Goal: Task Accomplishment & Management: Use online tool/utility

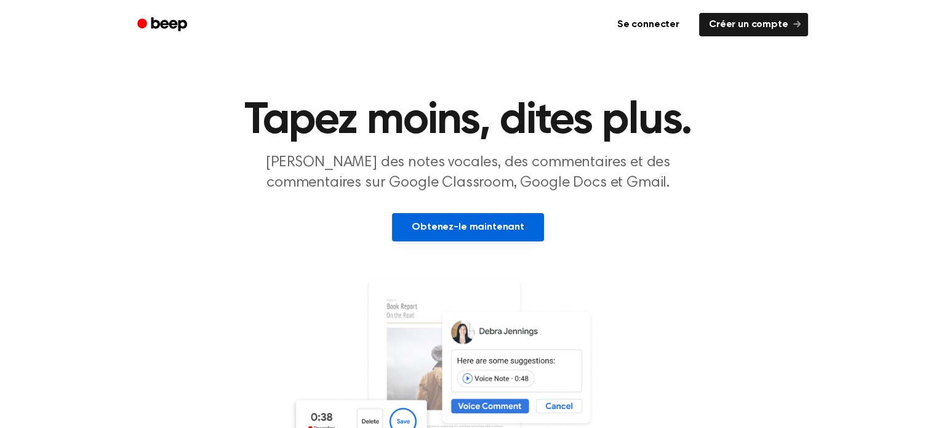
click at [515, 226] on font "Obtenez-le maintenant" at bounding box center [468, 227] width 113 height 10
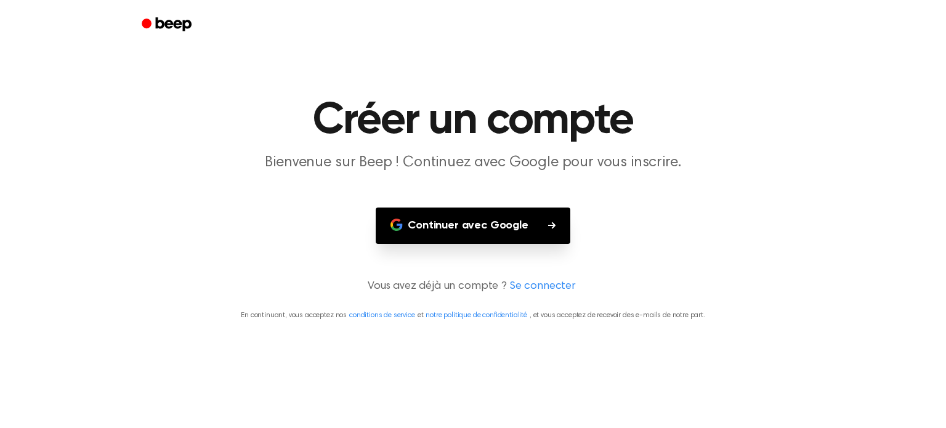
click at [515, 227] on font "Continuer avec Google" at bounding box center [468, 225] width 121 height 11
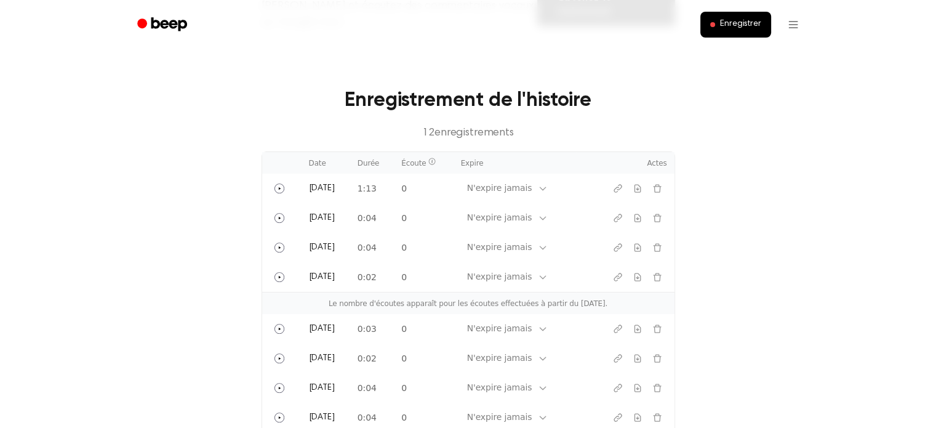
scroll to position [493, 0]
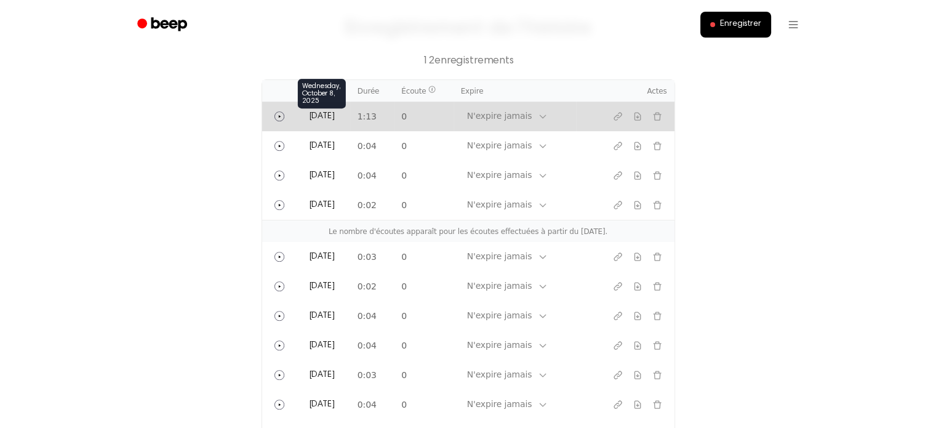
click at [335, 112] on font "Aujourd'hui" at bounding box center [322, 116] width 26 height 9
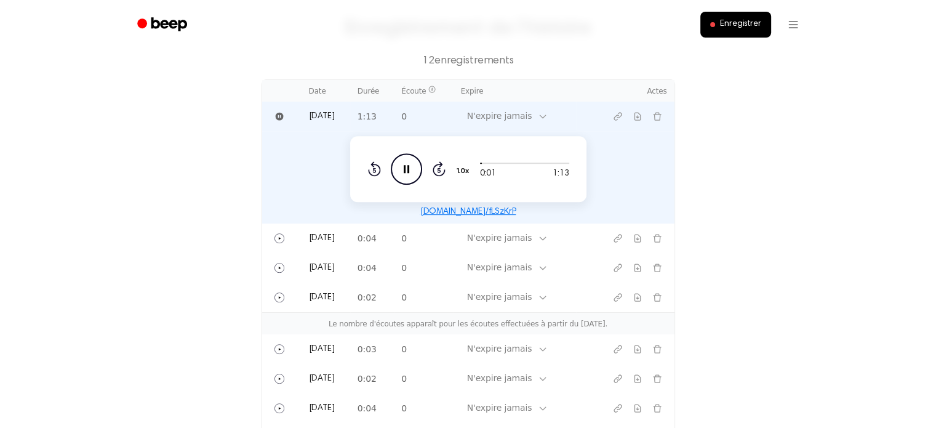
click at [412, 153] on icon "Pause Audio" at bounding box center [406, 168] width 31 height 31
click at [430, 164] on div "Rewind 5 seconds Play Audio Skip 5 seconds" at bounding box center [407, 168] width 78 height 31
click at [745, 20] on font "Enregistrer" at bounding box center [740, 24] width 41 height 9
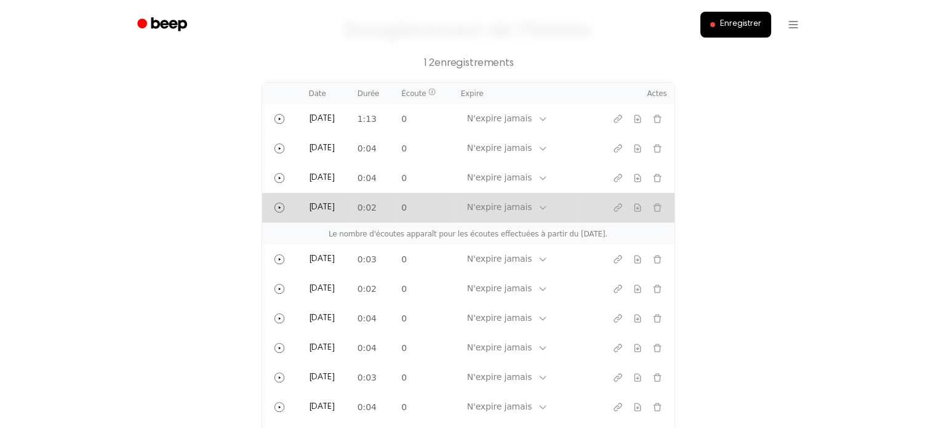
scroll to position [460, 0]
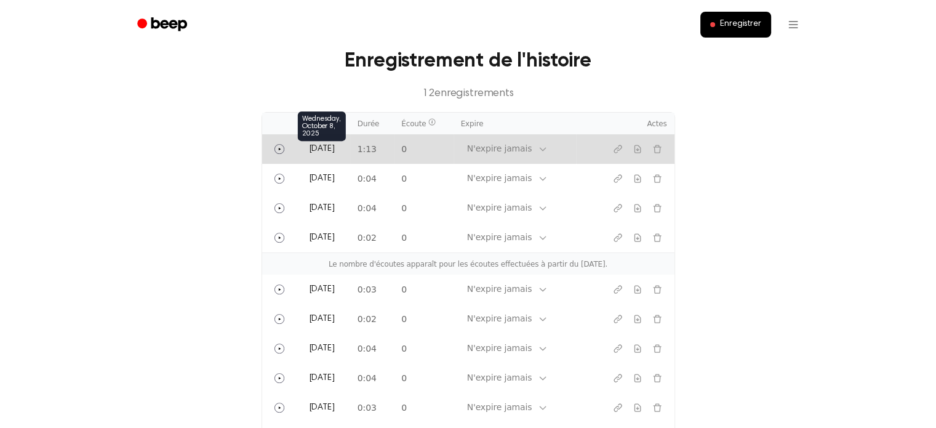
drag, startPoint x: 406, startPoint y: 133, endPoint x: 331, endPoint y: 131, distance: 74.5
click at [331, 145] on font "Aujourd'hui" at bounding box center [322, 149] width 26 height 9
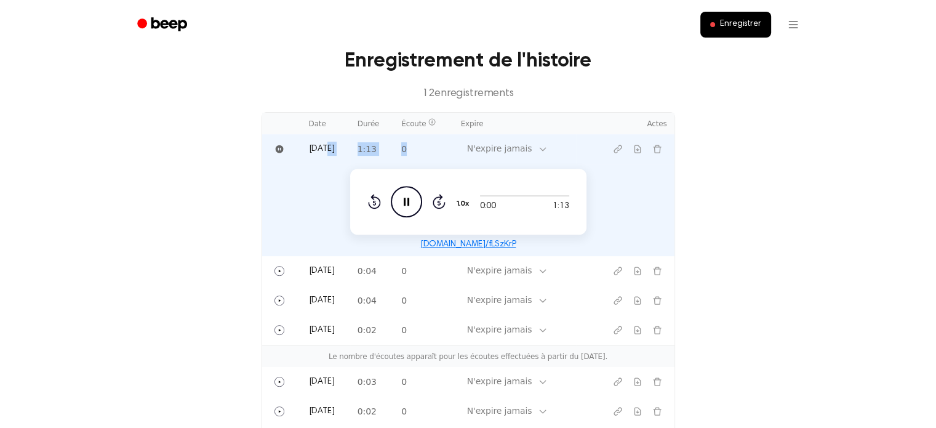
drag, startPoint x: 324, startPoint y: 131, endPoint x: 472, endPoint y: 120, distance: 148.1
click at [472, 134] on tr "Aujourd'hui 1:13 0 N'expire jamais" at bounding box center [468, 149] width 413 height 30
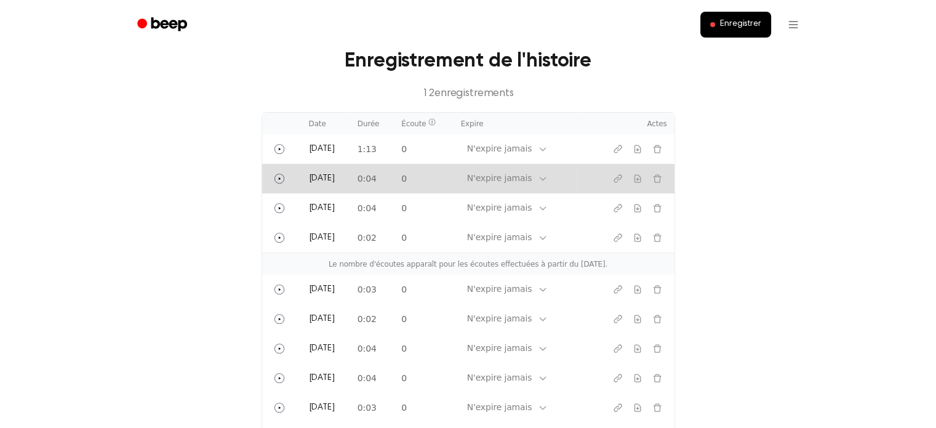
drag, startPoint x: 667, startPoint y: 158, endPoint x: 674, endPoint y: 156, distance: 6.4
click at [667, 164] on td at bounding box center [625, 179] width 99 height 30
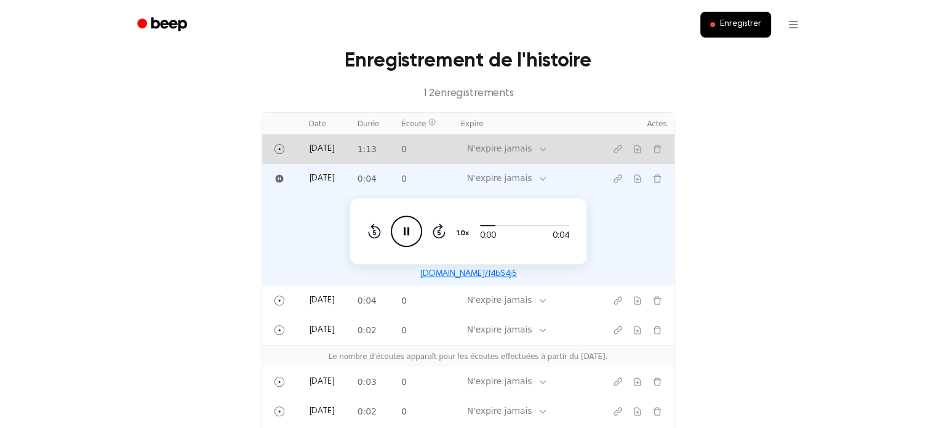
click at [321, 134] on td "Aujourd'hui" at bounding box center [326, 149] width 49 height 30
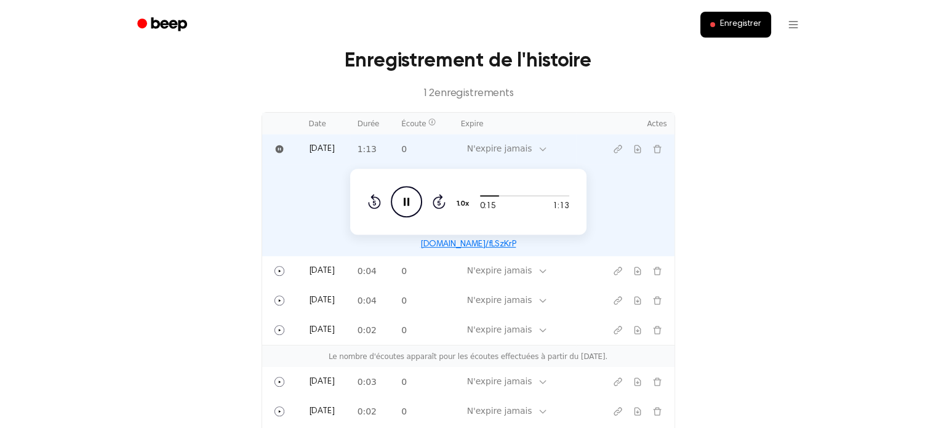
click at [405, 198] on icon at bounding box center [407, 202] width 6 height 8
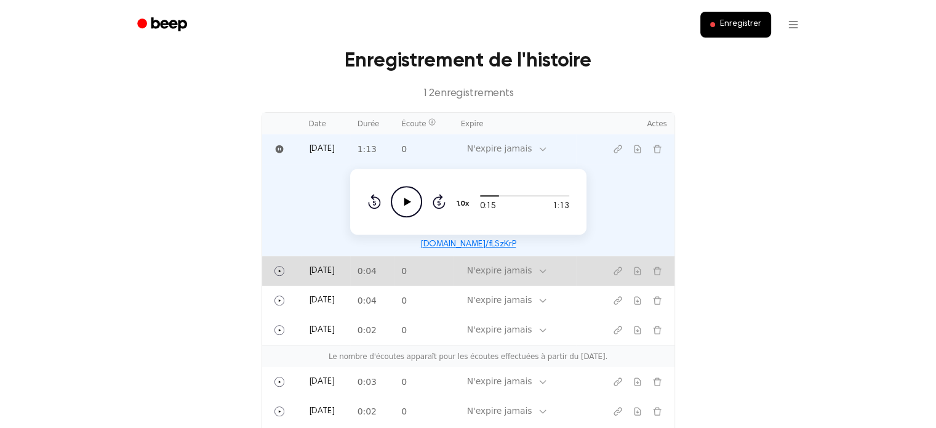
click at [560, 263] on td "N'expire jamais" at bounding box center [515, 271] width 123 height 30
click at [276, 266] on icon "Play" at bounding box center [280, 271] width 10 height 10
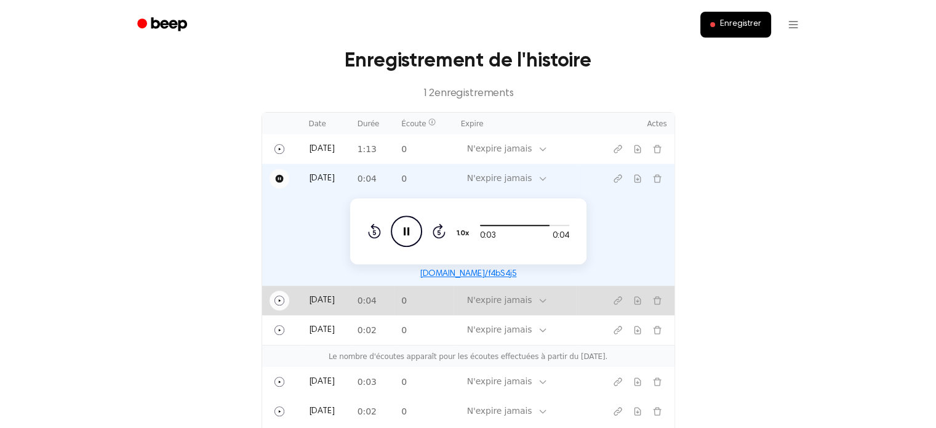
click at [278, 296] on icon "Jouer" at bounding box center [280, 301] width 10 height 10
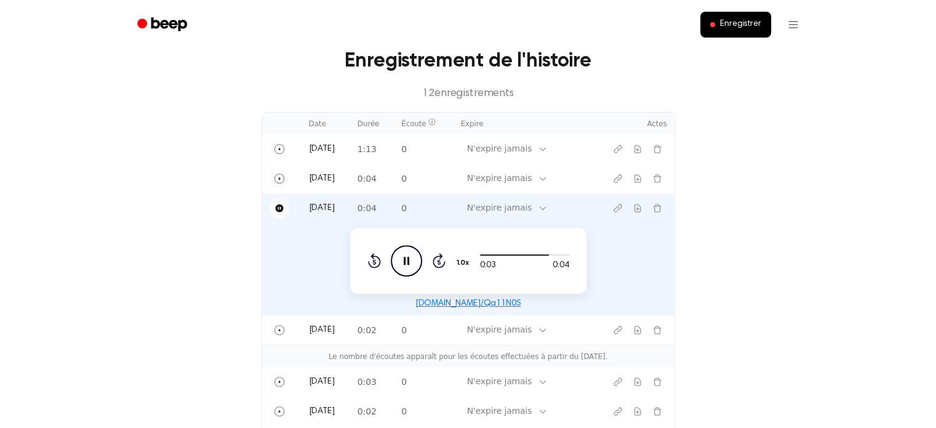
click at [404, 257] on icon at bounding box center [407, 261] width 6 height 8
click at [401, 245] on icon "Play Audio" at bounding box center [406, 260] width 31 height 31
click at [404, 257] on icon at bounding box center [407, 261] width 6 height 8
click at [404, 257] on icon at bounding box center [407, 261] width 7 height 8
click at [413, 245] on icon "Play Audio" at bounding box center [406, 260] width 31 height 31
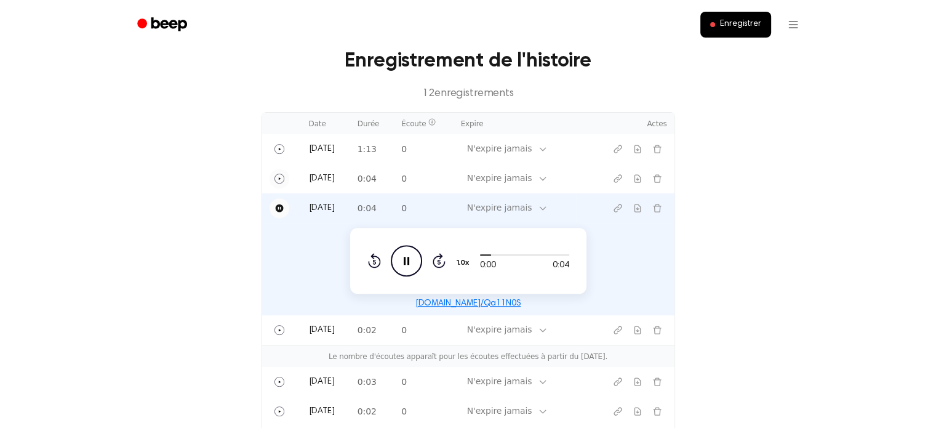
click at [416, 245] on icon "Pause Audio" at bounding box center [406, 260] width 31 height 31
click at [405, 245] on icon "Play Audio" at bounding box center [406, 260] width 31 height 31
click at [400, 245] on icon "Play Audio" at bounding box center [406, 260] width 31 height 31
drag, startPoint x: 362, startPoint y: 331, endPoint x: 365, endPoint y: 316, distance: 14.5
click at [362, 345] on td "Le nombre d'écoutes apparaît pour les écoutes effectuées à partir du 6 octobre …" at bounding box center [468, 356] width 413 height 22
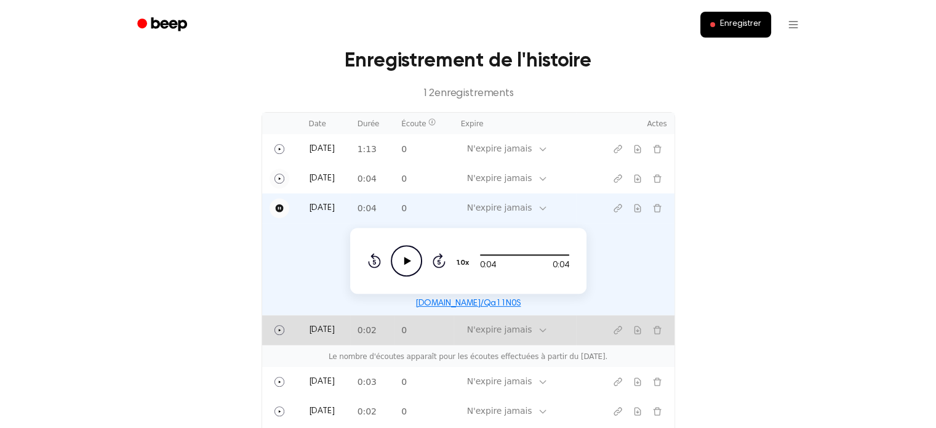
drag, startPoint x: 366, startPoint y: 314, endPoint x: 367, endPoint y: 305, distance: 9.3
click at [350, 315] on td "Aujourd'hui" at bounding box center [326, 330] width 49 height 30
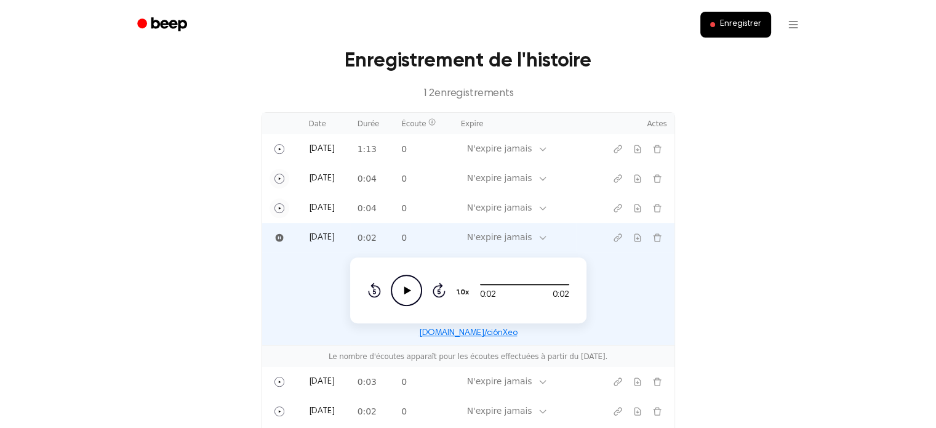
click at [406, 275] on icon "Play Audio" at bounding box center [406, 290] width 31 height 31
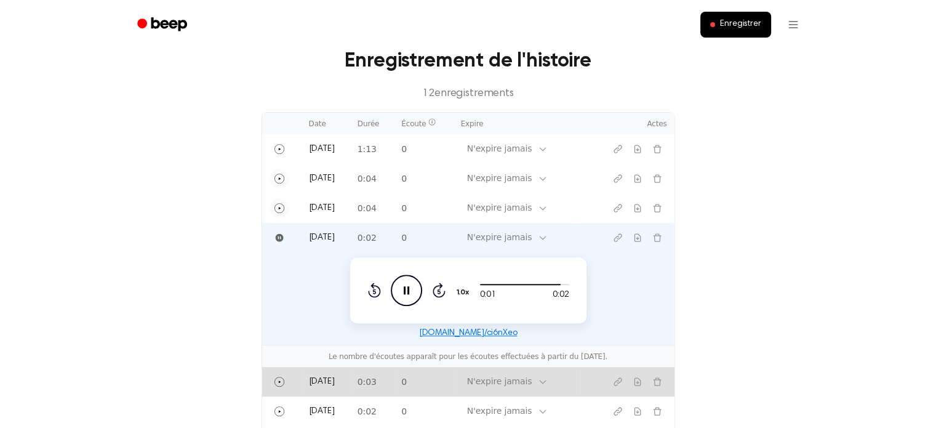
click at [350, 367] on td "4 décembre 2024" at bounding box center [326, 382] width 49 height 30
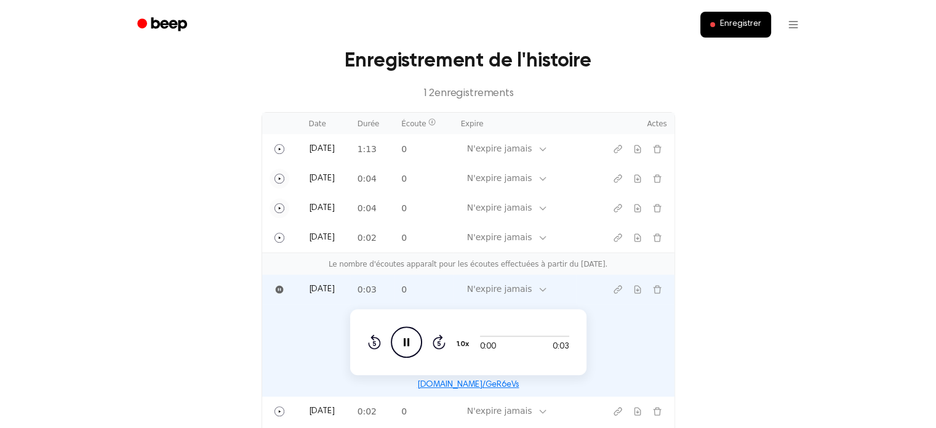
click at [404, 326] on icon "Pause Audio" at bounding box center [406, 341] width 31 height 31
click at [404, 326] on icon "Play Audio" at bounding box center [406, 341] width 31 height 31
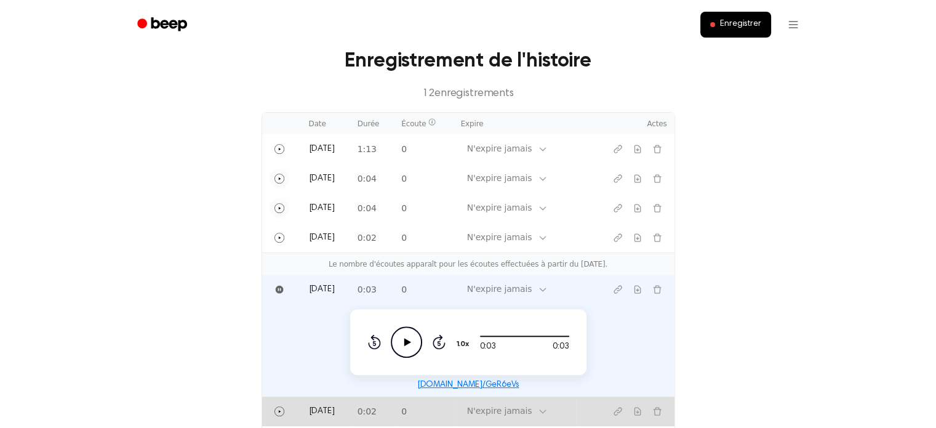
click at [377, 406] on font "0:02" at bounding box center [367, 411] width 19 height 10
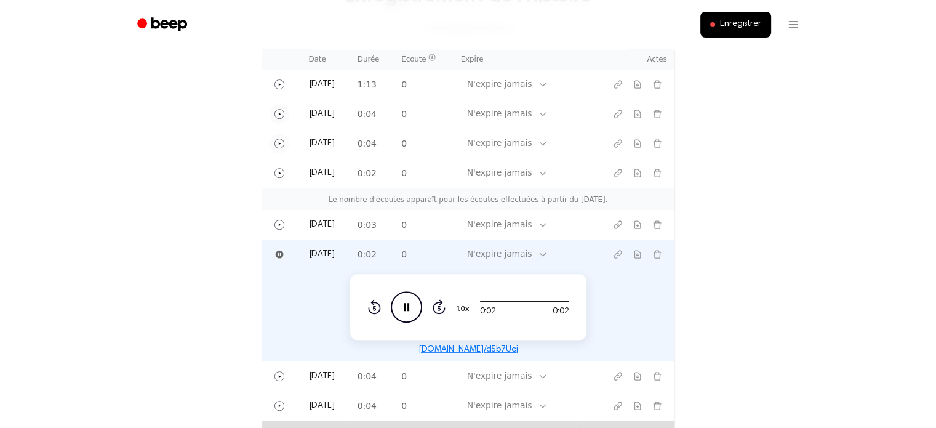
scroll to position [583, 0]
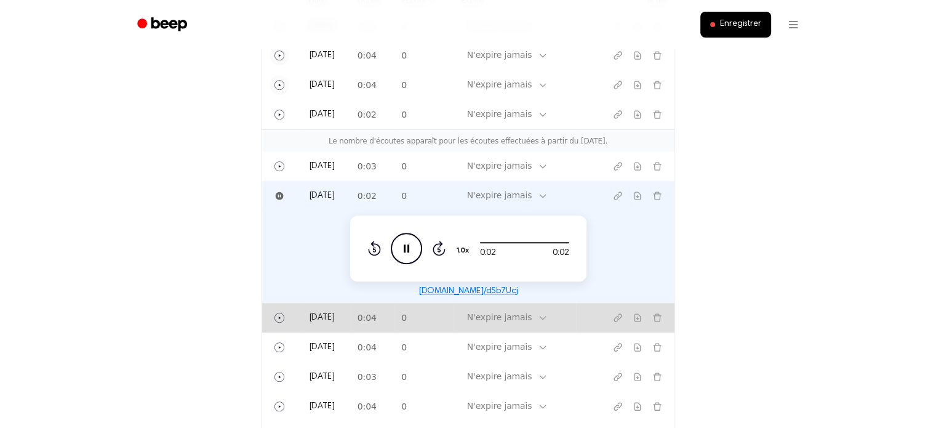
click at [394, 304] on td "0:04" at bounding box center [372, 318] width 44 height 30
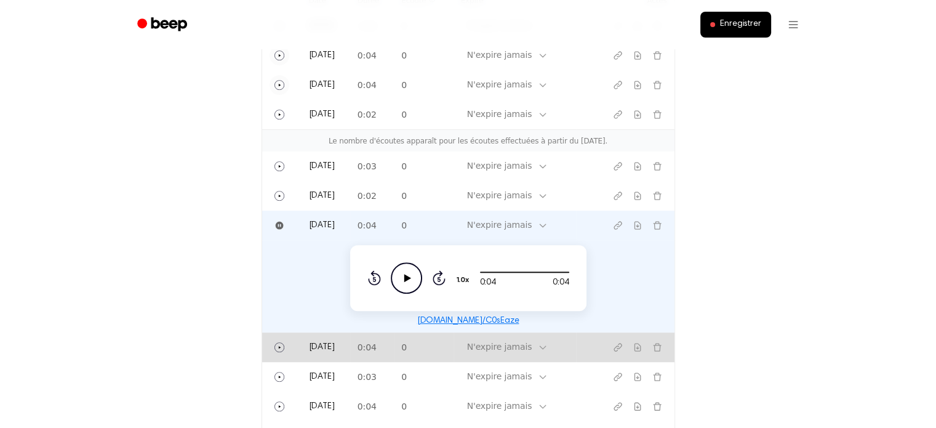
click at [453, 332] on td "0" at bounding box center [423, 347] width 59 height 30
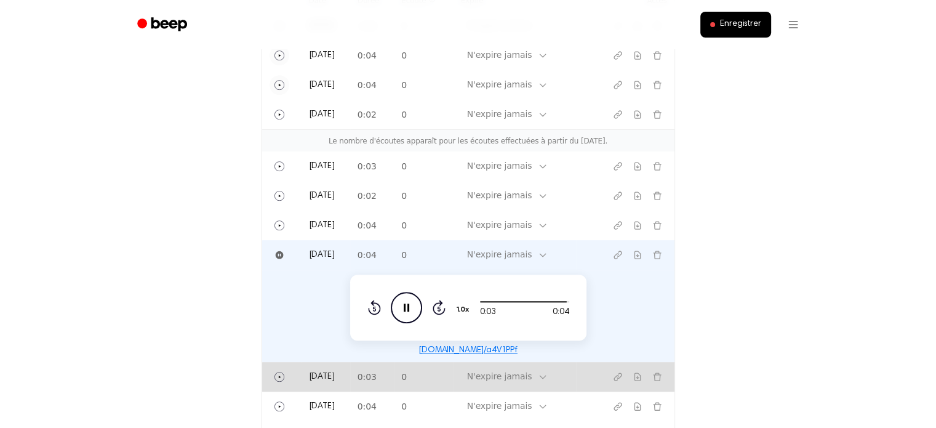
click at [450, 366] on td "0" at bounding box center [423, 377] width 59 height 30
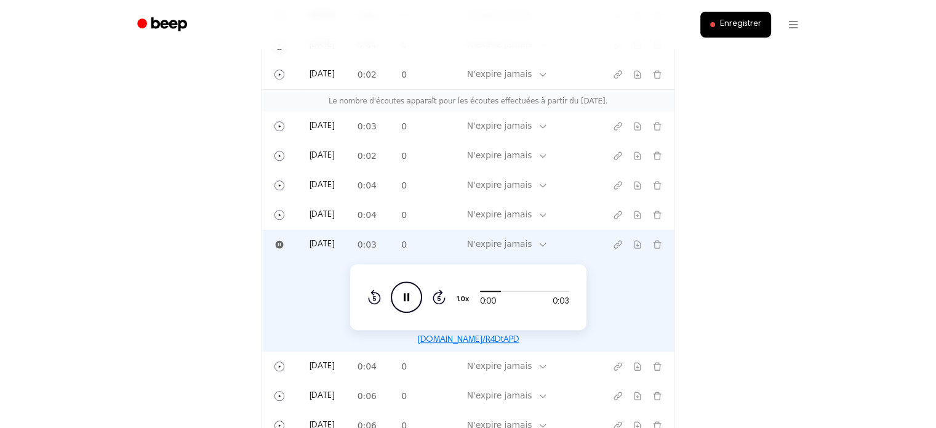
scroll to position [645, 0]
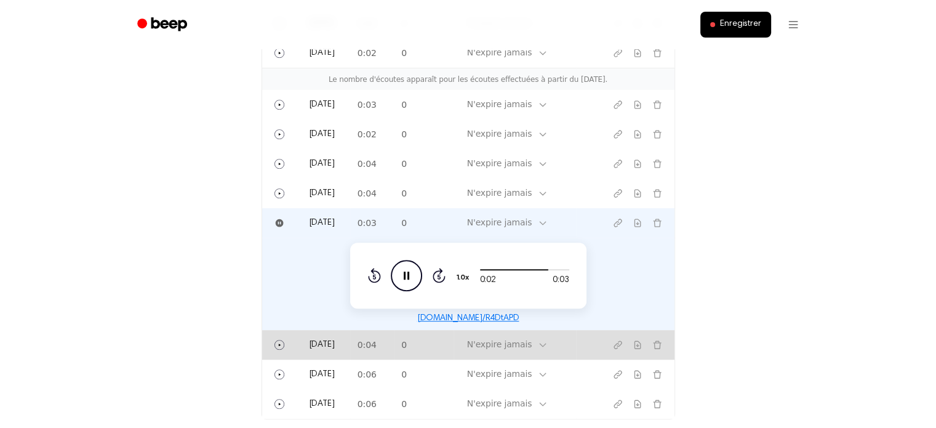
click at [432, 330] on td "0" at bounding box center [423, 345] width 59 height 30
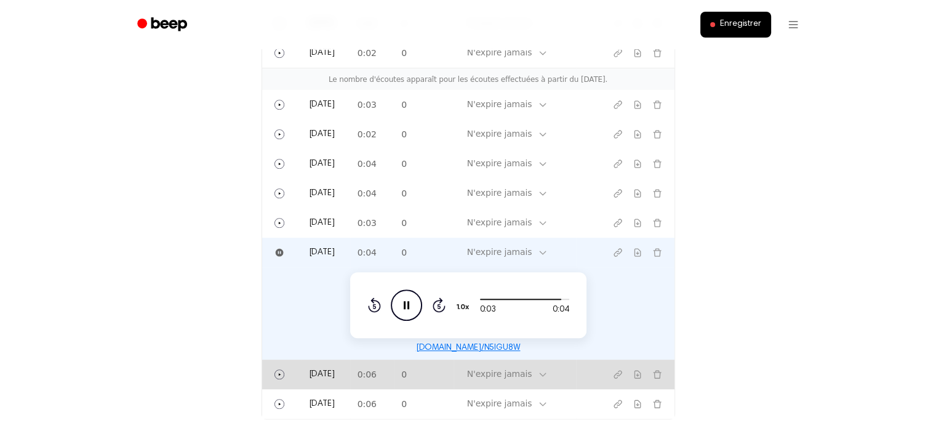
click at [447, 360] on td "0" at bounding box center [423, 375] width 59 height 30
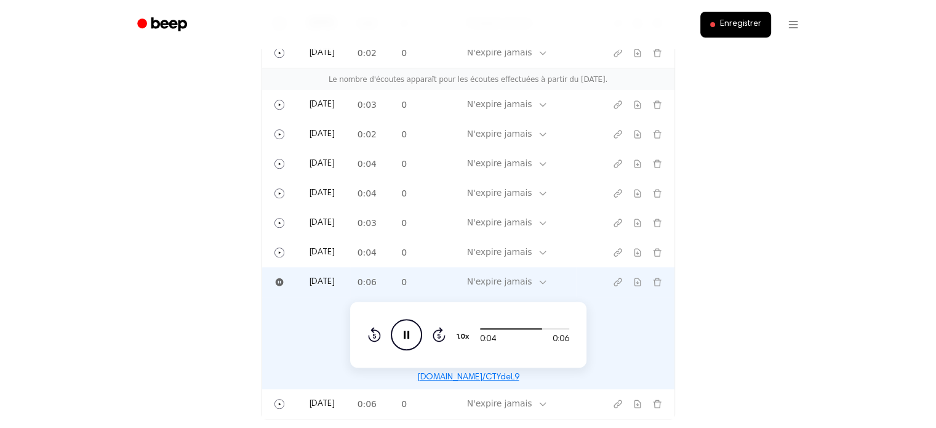
scroll to position [706, 0]
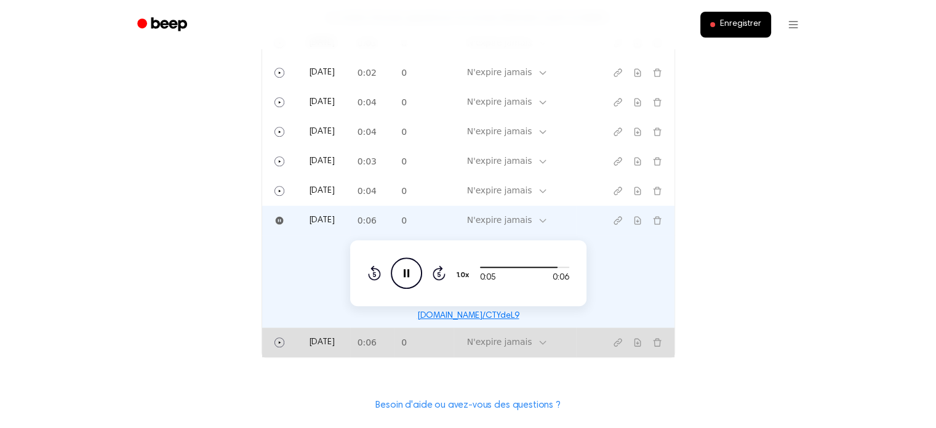
click at [431, 328] on td "0" at bounding box center [423, 343] width 59 height 30
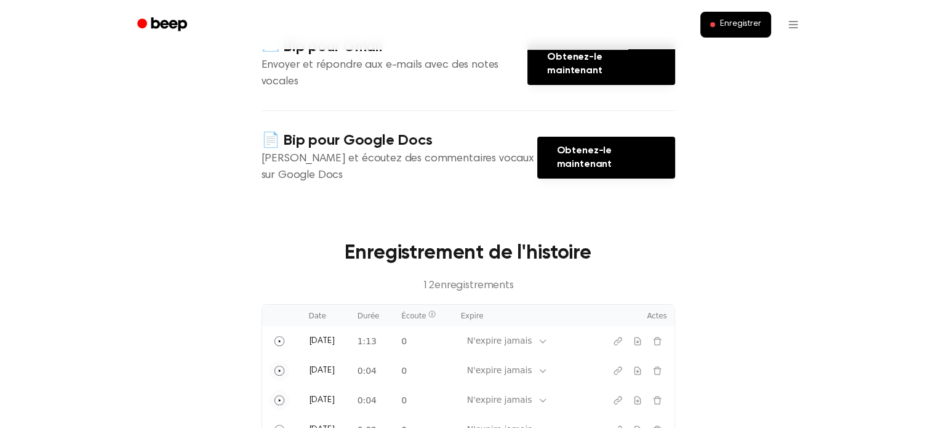
scroll to position [275, 0]
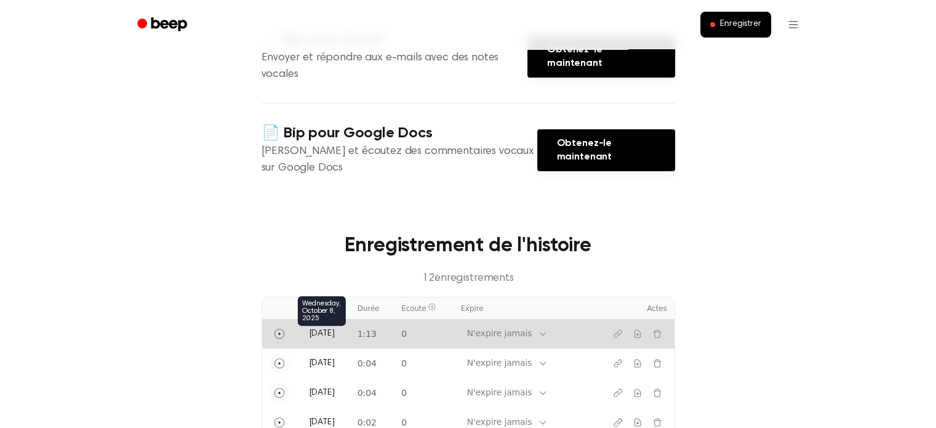
click at [335, 329] on font "Aujourd'hui" at bounding box center [322, 333] width 26 height 9
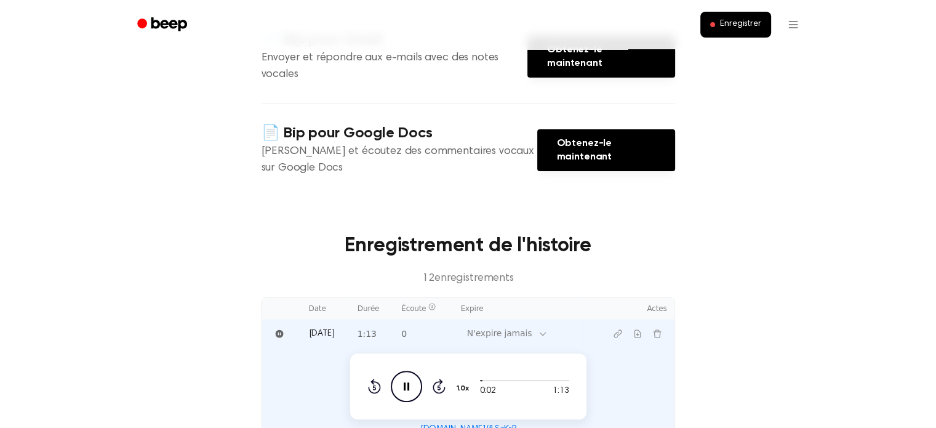
click at [414, 371] on icon "Pause Audio" at bounding box center [406, 386] width 31 height 31
click at [656, 329] on td at bounding box center [625, 334] width 99 height 30
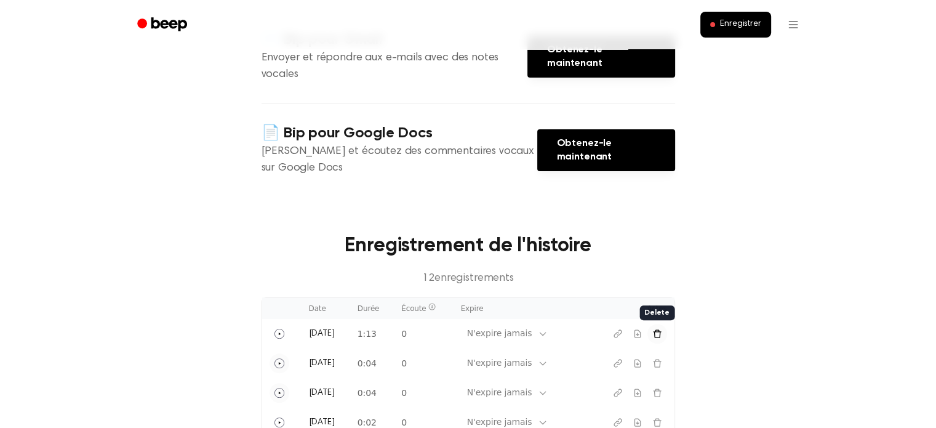
click at [660, 329] on icon "Supprimer l'enregistrement" at bounding box center [658, 334] width 10 height 10
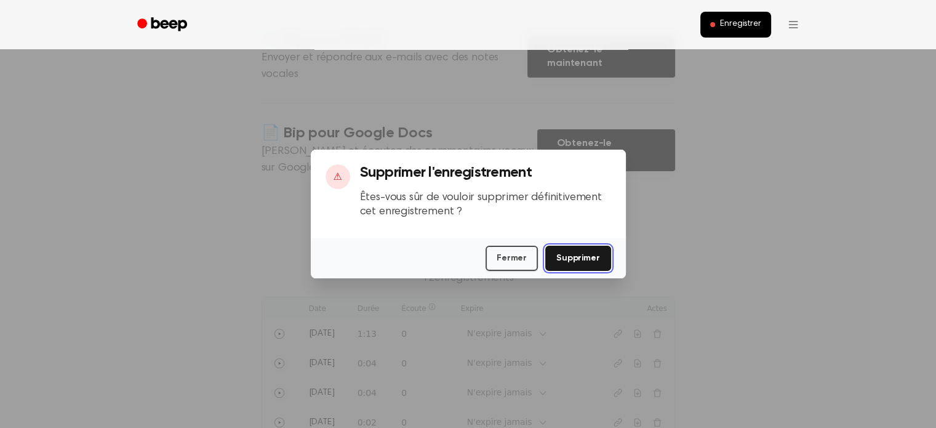
click at [579, 252] on font "Supprimer" at bounding box center [579, 258] width 44 height 13
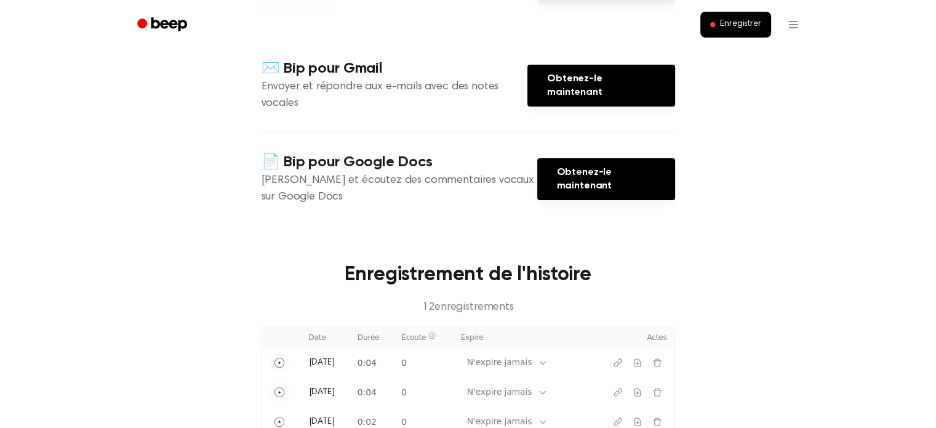
scroll to position [308, 0]
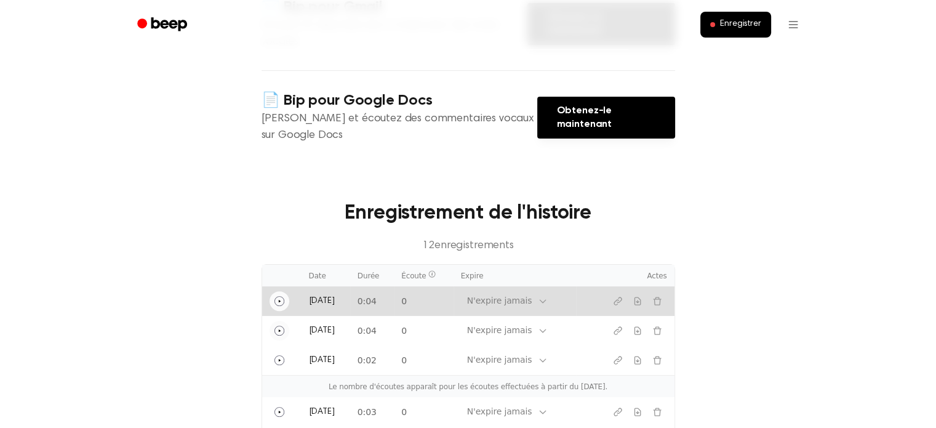
click at [482, 286] on td "N'expire jamais" at bounding box center [515, 301] width 123 height 30
click at [392, 286] on td "0:04" at bounding box center [372, 301] width 44 height 30
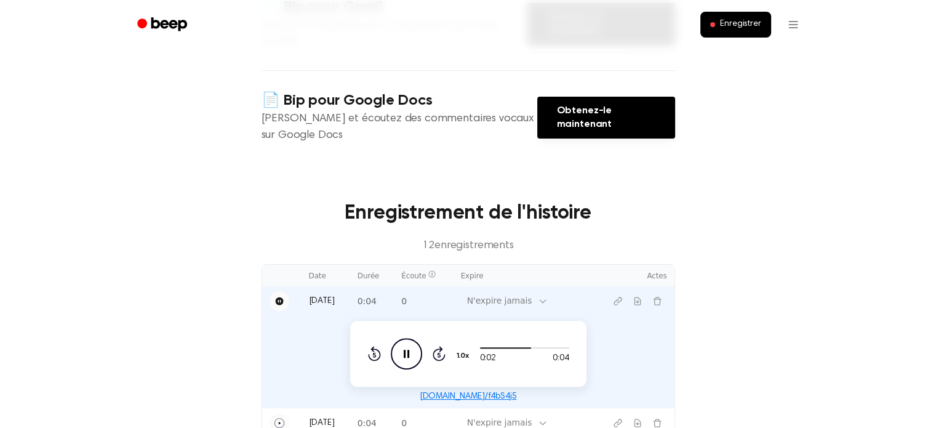
click at [414, 338] on icon "Pause Audio" at bounding box center [406, 353] width 31 height 31
click at [231, 317] on main "Bienvenue Saad ! Sélectionnez l’un des produits ci-dessous pour commencer. 🧑🏻‍🏫…" at bounding box center [468, 276] width 936 height 1168
click at [229, 324] on main "Bienvenue Saad ! Sélectionnez l’un des produits ci-dessous pour commencer. 🧑🏻‍🏫…" at bounding box center [468, 276] width 936 height 1168
drag, startPoint x: 686, startPoint y: 339, endPoint x: 703, endPoint y: 340, distance: 17.2
click at [691, 339] on main "Bienvenue Saad ! Sélectionnez l’un des produits ci-dessous pour commencer. 🧑🏻‍🏫…" at bounding box center [468, 276] width 936 height 1168
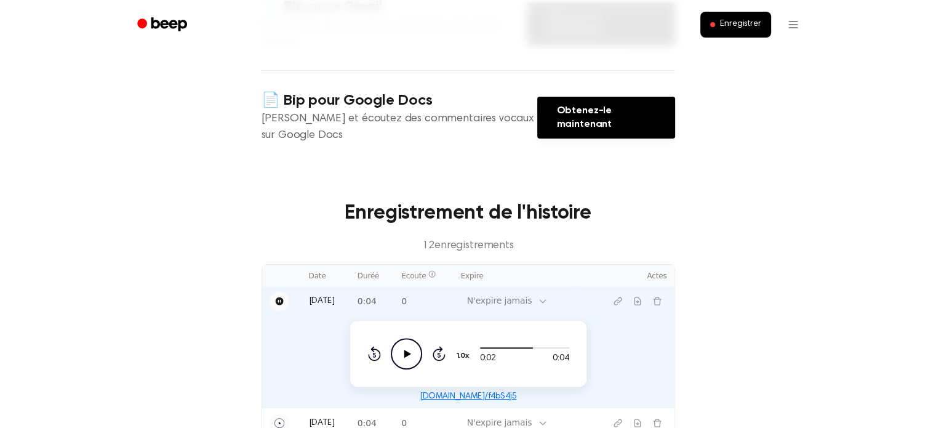
click at [699, 329] on main "Bienvenue Saad ! Sélectionnez l’un des produits ci-dessous pour commencer. 🧑🏻‍🏫…" at bounding box center [468, 276] width 936 height 1168
click at [781, 292] on main "Bienvenue Saad ! Sélectionnez l’un des produits ci-dessous pour commencer. 🧑🏻‍🏫…" at bounding box center [468, 276] width 936 height 1168
click at [736, 291] on main "Bienvenue Saad ! Sélectionnez l’un des produits ci-dessous pour commencer. 🧑🏻‍🏫…" at bounding box center [468, 276] width 936 height 1168
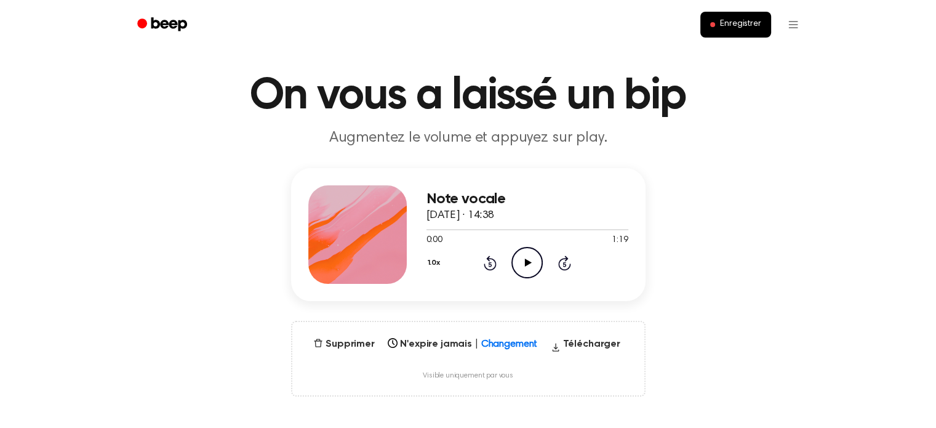
scroll to position [185, 0]
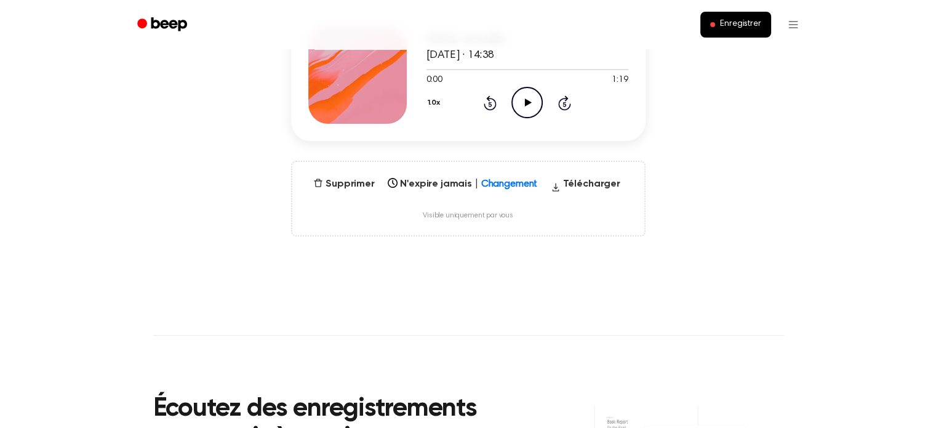
click at [534, 99] on icon "Play Audio" at bounding box center [527, 102] width 31 height 31
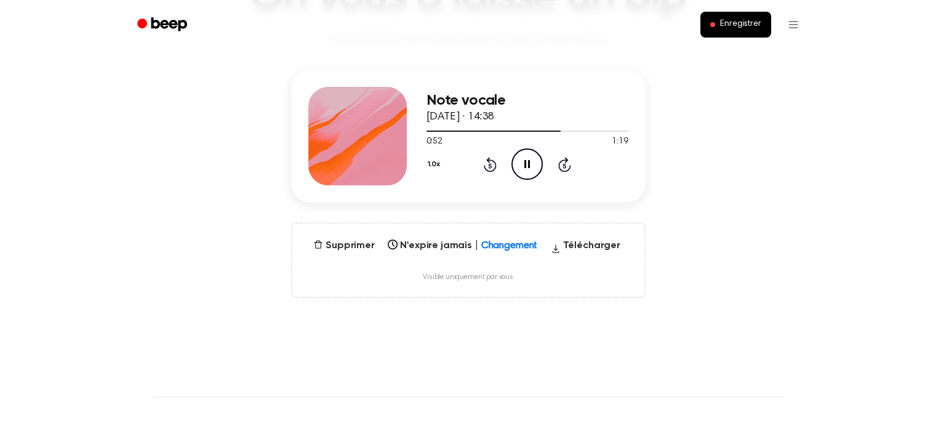
click at [706, 223] on div "Note vocale 8 octobre 2025 · 14:38 0:52 1:19 Votre navigateur ne prend pas en c…" at bounding box center [468, 184] width 907 height 228
click at [730, 20] on font "Enregistrer" at bounding box center [740, 24] width 41 height 9
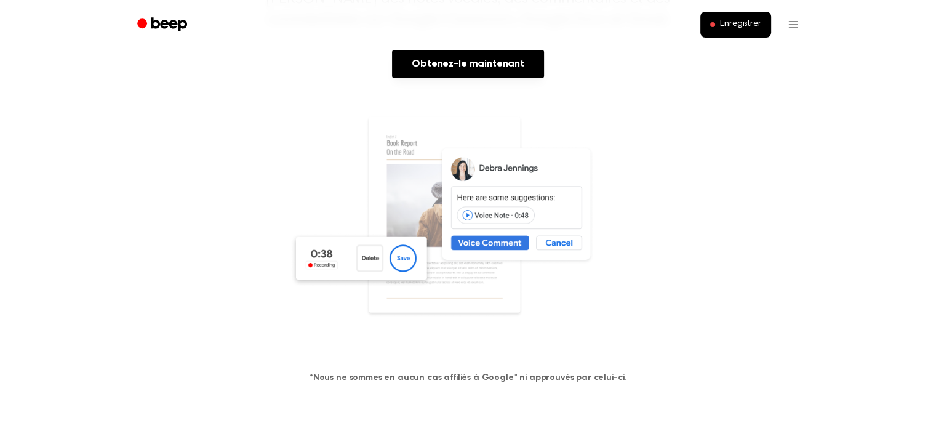
scroll to position [185, 0]
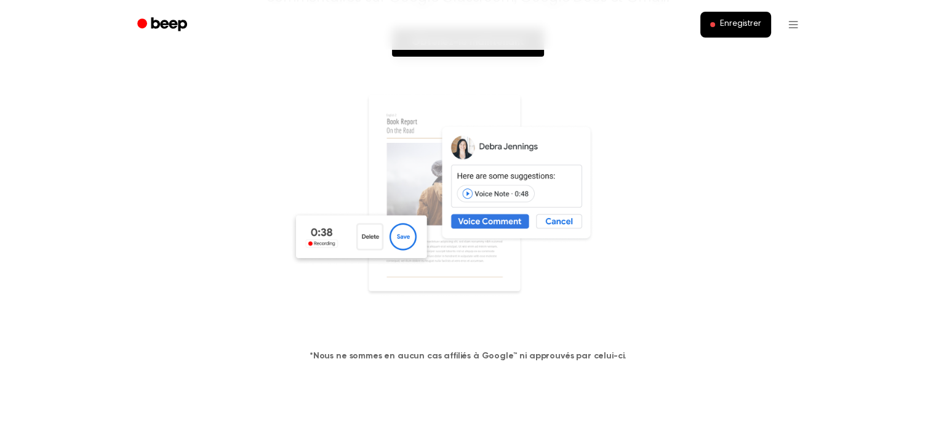
click at [431, 249] on img at bounding box center [468, 212] width 357 height 236
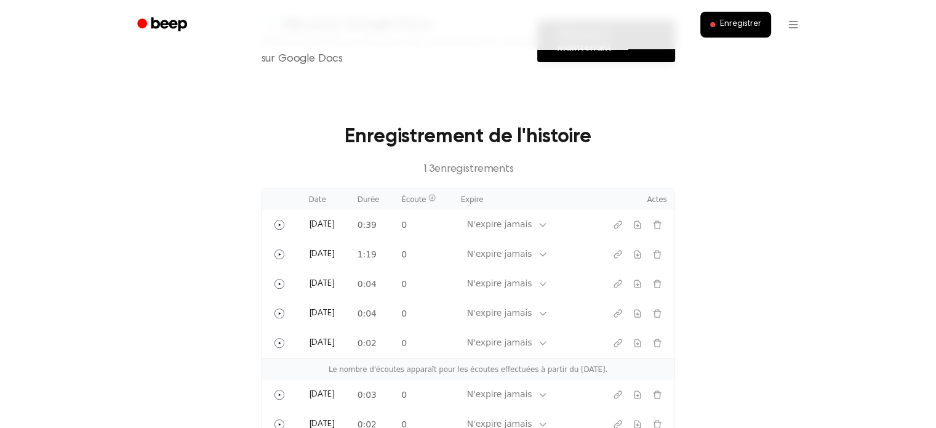
scroll to position [431, 0]
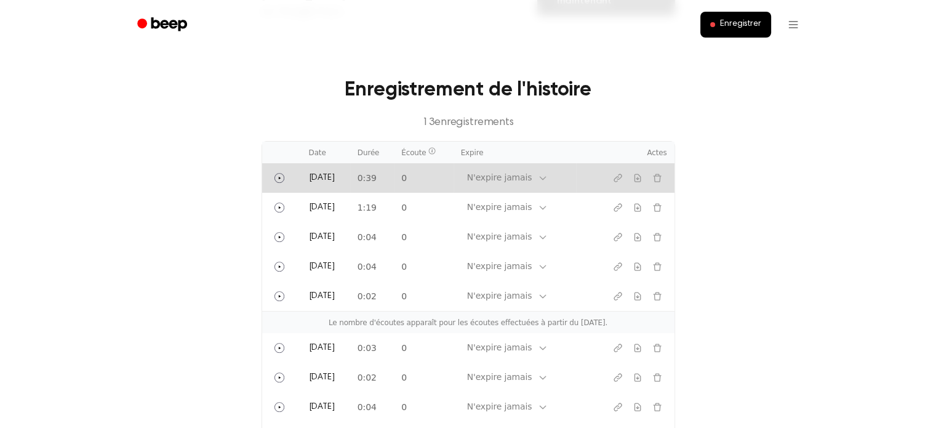
click at [350, 166] on td "[DATE]" at bounding box center [326, 178] width 49 height 30
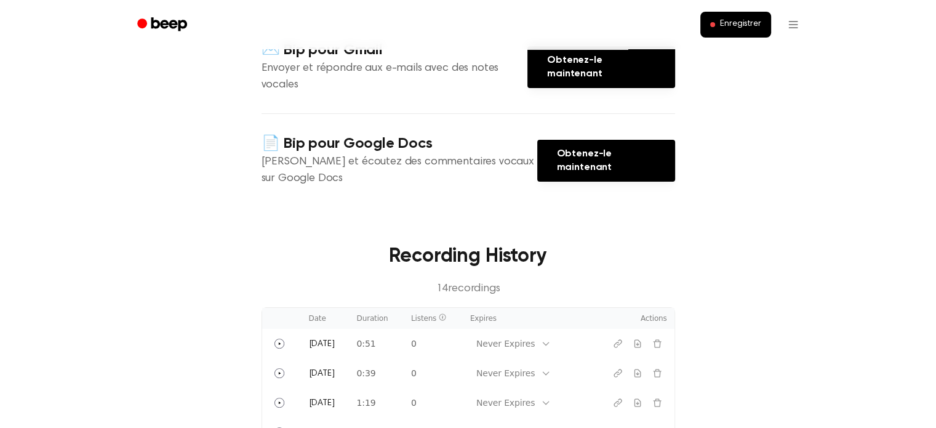
scroll to position [369, 0]
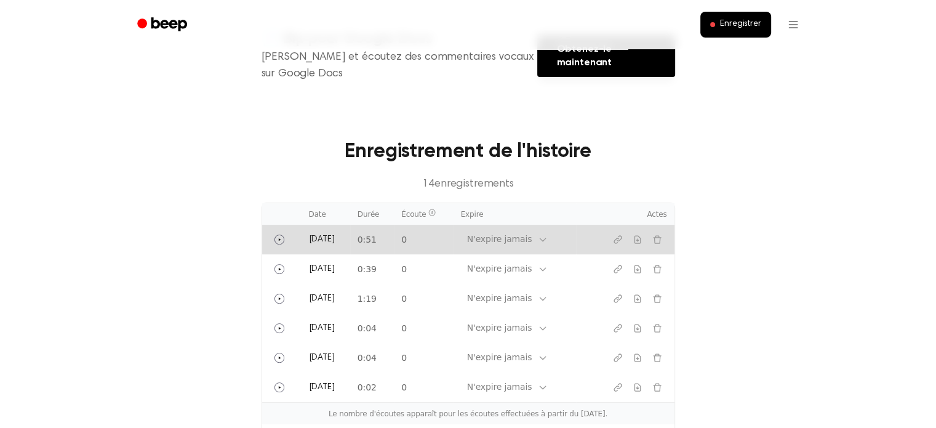
click at [350, 225] on td "[DATE]" at bounding box center [326, 240] width 49 height 30
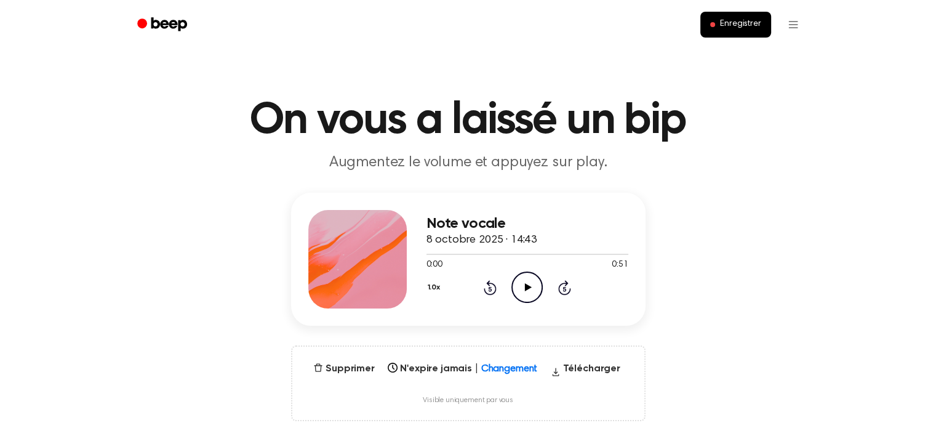
click at [538, 289] on icon "Play Audio" at bounding box center [527, 287] width 31 height 31
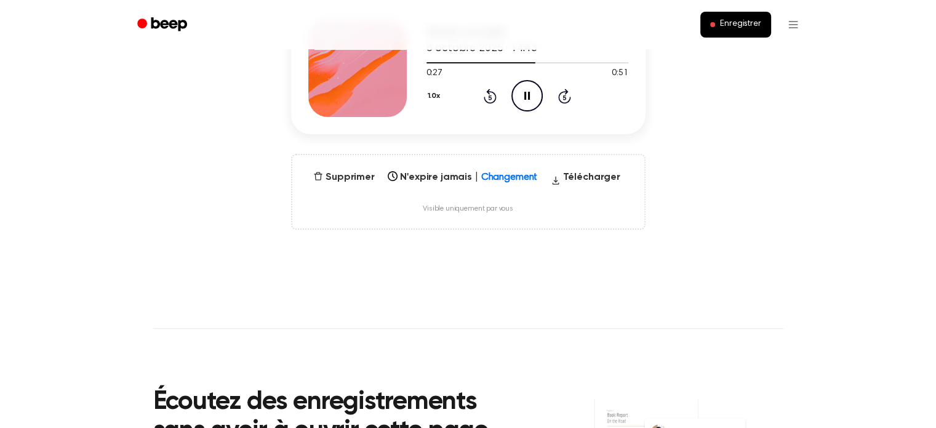
scroll to position [62, 0]
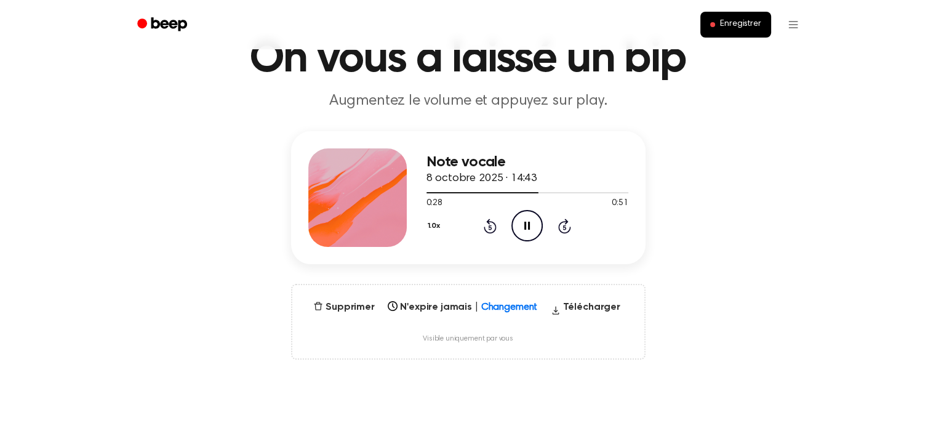
click at [525, 227] on icon at bounding box center [528, 226] width 6 height 8
